Goal: Information Seeking & Learning: Learn about a topic

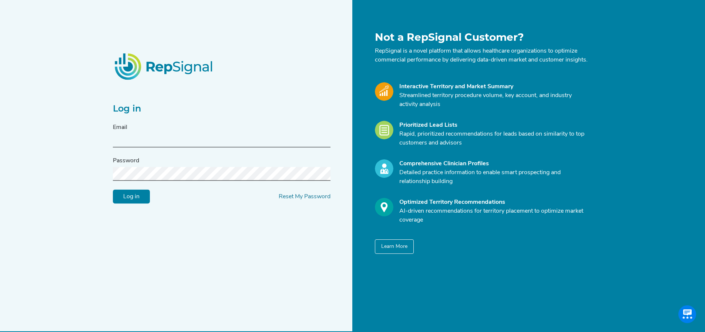
click at [192, 144] on input "text" at bounding box center [222, 141] width 218 height 14
type input "kelli.gonzalez@medtronic.com"
click at [113, 189] on input "Log in" at bounding box center [131, 196] width 37 height 14
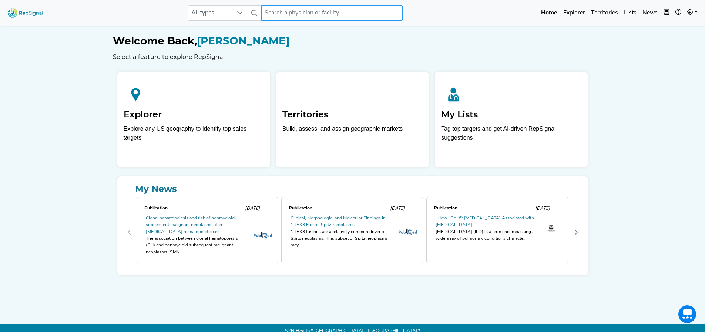
click at [320, 16] on input "text" at bounding box center [331, 13] width 141 height 16
click at [311, 12] on input "text" at bounding box center [331, 13] width 141 height 16
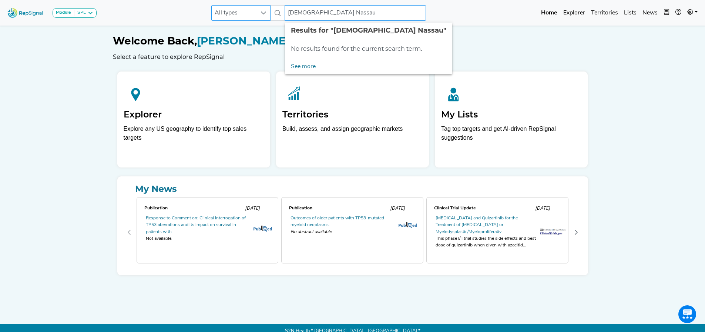
drag, startPoint x: 354, startPoint y: 19, endPoint x: 249, endPoint y: 15, distance: 105.2
click at [249, 15] on div "All types Baptist Nassau No results found" at bounding box center [318, 13] width 215 height 16
click at [302, 13] on input "Ferdinanda Beach" at bounding box center [355, 13] width 141 height 16
type input "Ferdananda Beach"
drag, startPoint x: 357, startPoint y: 17, endPoint x: 250, endPoint y: 11, distance: 106.7
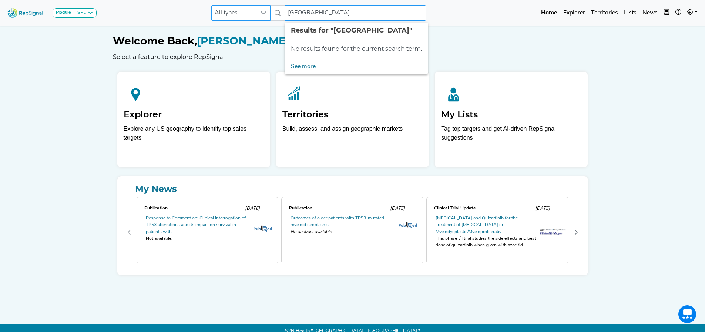
click at [250, 11] on div "All types Ferdananda Beach No results found" at bounding box center [318, 13] width 215 height 16
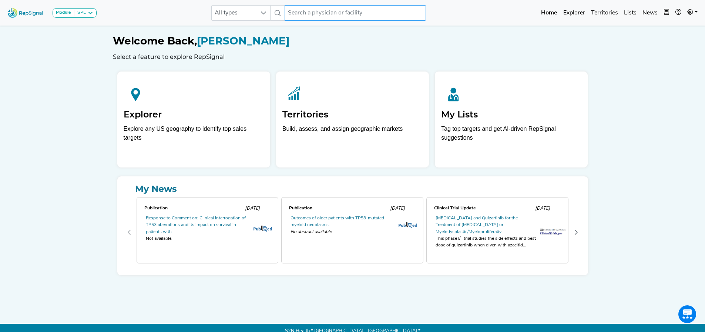
paste input "Fernandina Beach"
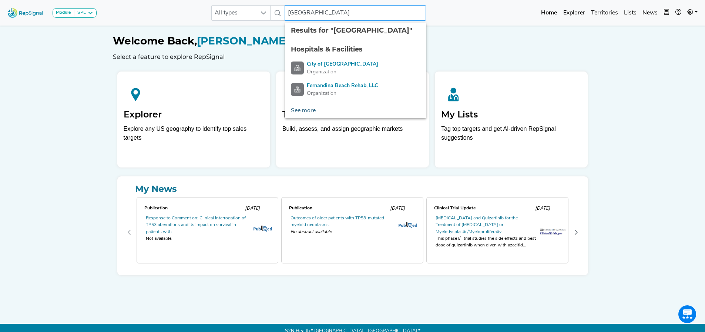
type input "Fernandina Beach"
click at [304, 111] on link "See more" at bounding box center [303, 110] width 37 height 15
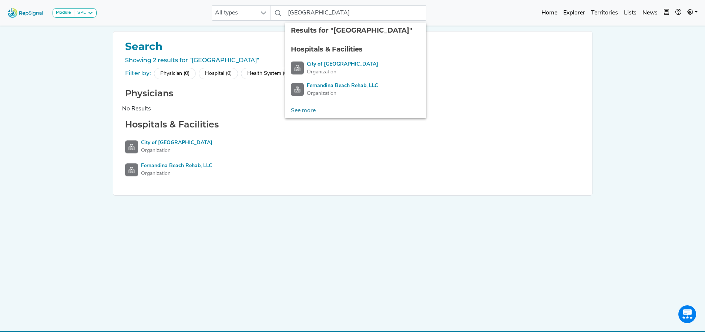
click at [220, 74] on div "Hospital (0)" at bounding box center [218, 73] width 39 height 11
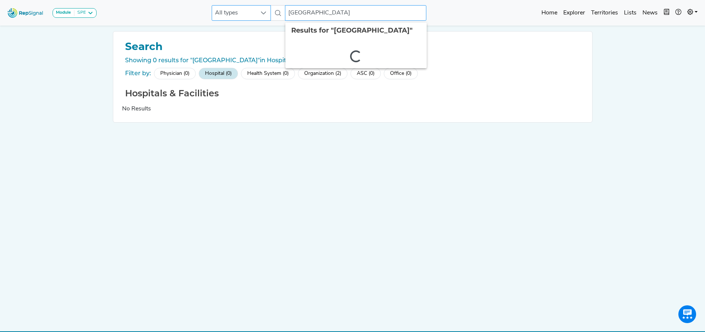
drag, startPoint x: 346, startPoint y: 13, endPoint x: 244, endPoint y: 8, distance: 102.6
click at [244, 8] on div "All types Fernandina Beach 2 results are available" at bounding box center [319, 13] width 215 height 16
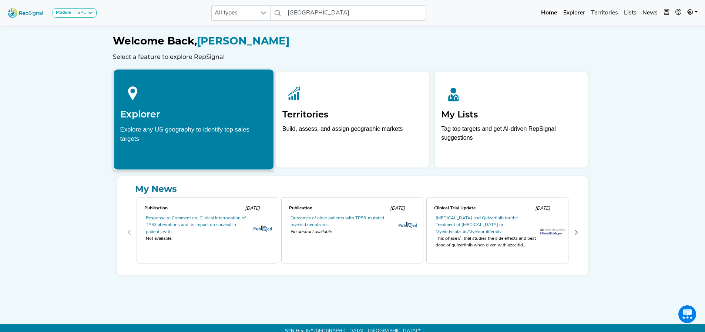
click at [253, 112] on h2 "Explorer" at bounding box center [193, 113] width 147 height 11
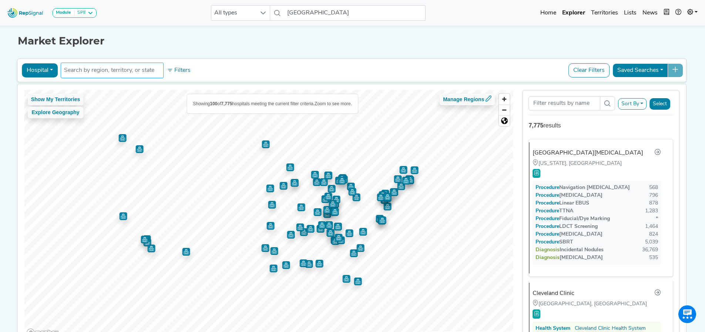
click at [135, 72] on input "text" at bounding box center [112, 70] width 96 height 9
paste input "Fernandina Beach"
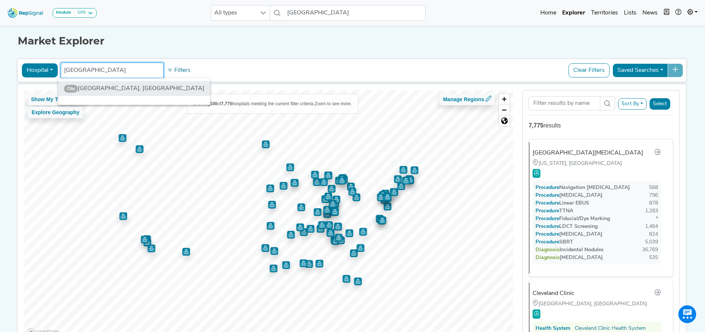
type input "Fernandina Beach"
click at [134, 88] on li "City Fernandina Beach, FL" at bounding box center [134, 88] width 152 height 15
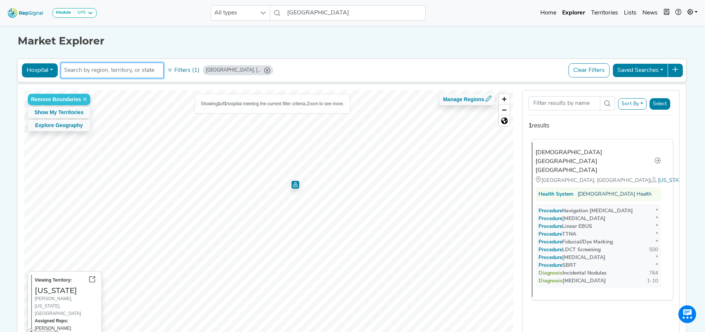
click at [585, 190] on link "[DEMOGRAPHIC_DATA] Health" at bounding box center [615, 194] width 74 height 8
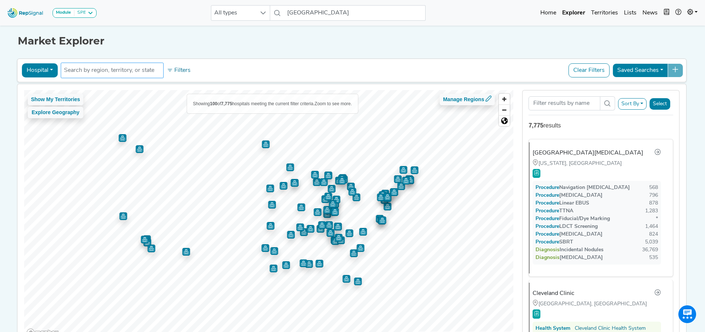
click at [121, 70] on input "text" at bounding box center [112, 70] width 96 height 9
paste input "Fernandina Beach"
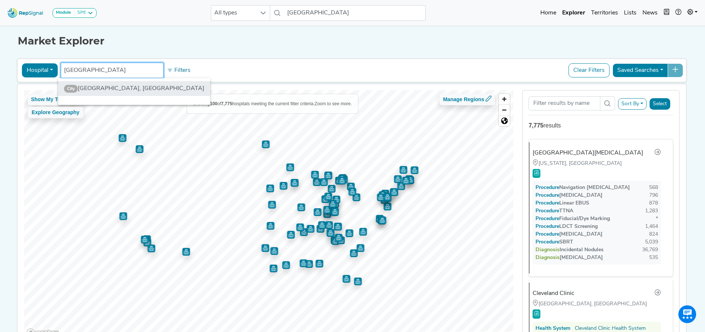
type input "Fernandina Beach"
click at [128, 90] on li "City Fernandina Beach, FL" at bounding box center [134, 88] width 152 height 15
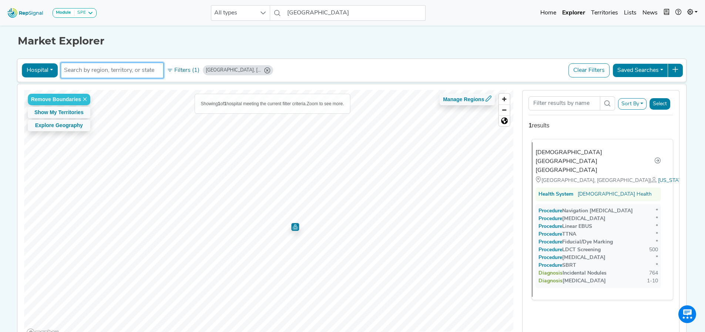
click at [576, 158] on div "Baptist Medical Center Nassau Fernandina Beach, FL | Florida Health System Bapt…" at bounding box center [599, 219] width 135 height 154
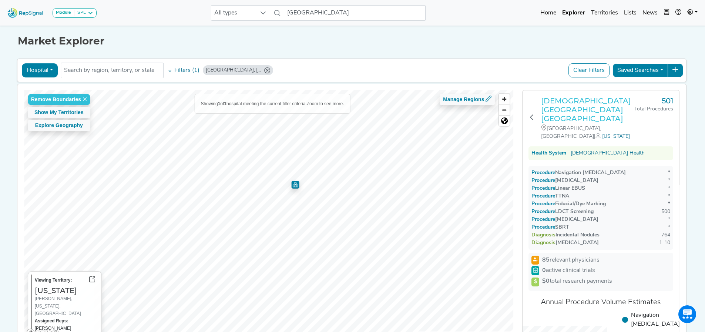
click at [582, 99] on h3 "[DEMOGRAPHIC_DATA][GEOGRAPHIC_DATA] [GEOGRAPHIC_DATA]" at bounding box center [587, 109] width 93 height 27
click at [509, 110] on span "Zoom out" at bounding box center [504, 110] width 11 height 10
